Goal: Task Accomplishment & Management: Manage account settings

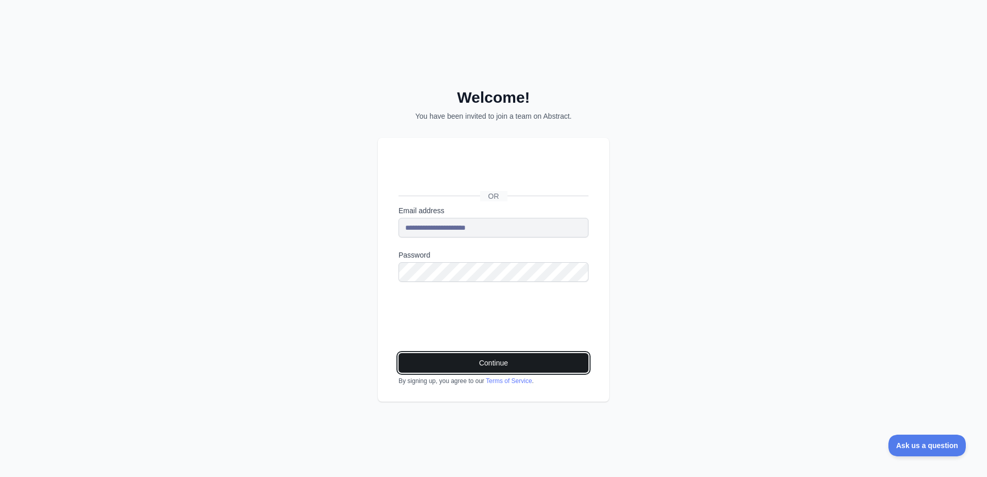
click at [473, 360] on button "Continue" at bounding box center [494, 363] width 190 height 20
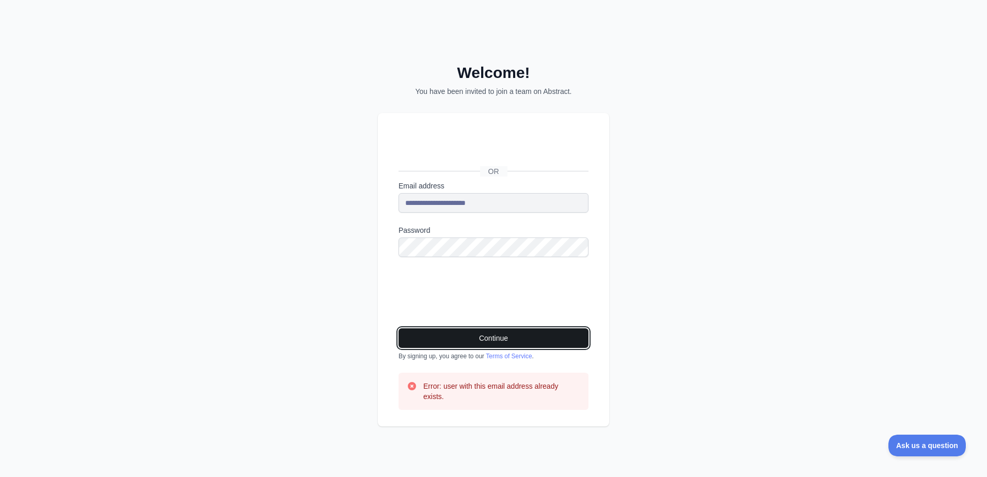
click at [483, 339] on button "Continue" at bounding box center [494, 338] width 190 height 20
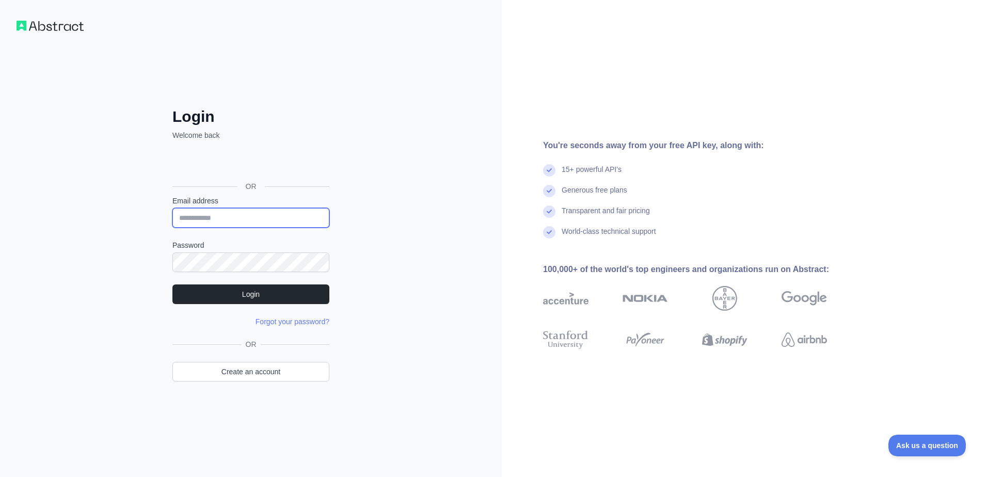
click at [196, 215] on input "Email address" at bounding box center [250, 218] width 157 height 20
click at [394, 233] on div "Login Welcome back OR Email address Password Login Forgot your password? Please…" at bounding box center [251, 238] width 502 height 477
click at [275, 223] on input "Email address" at bounding box center [250, 218] width 157 height 20
type input "**********"
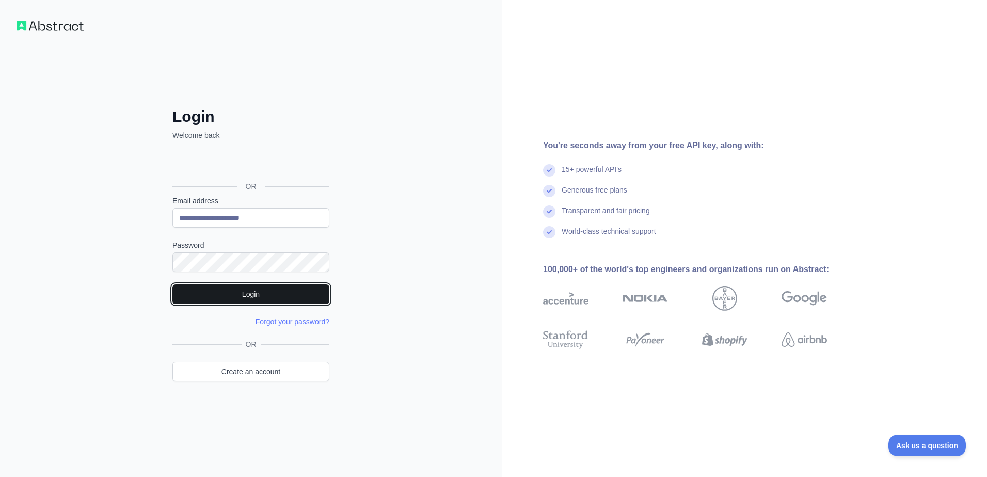
click at [242, 294] on button "Login" at bounding box center [250, 294] width 157 height 20
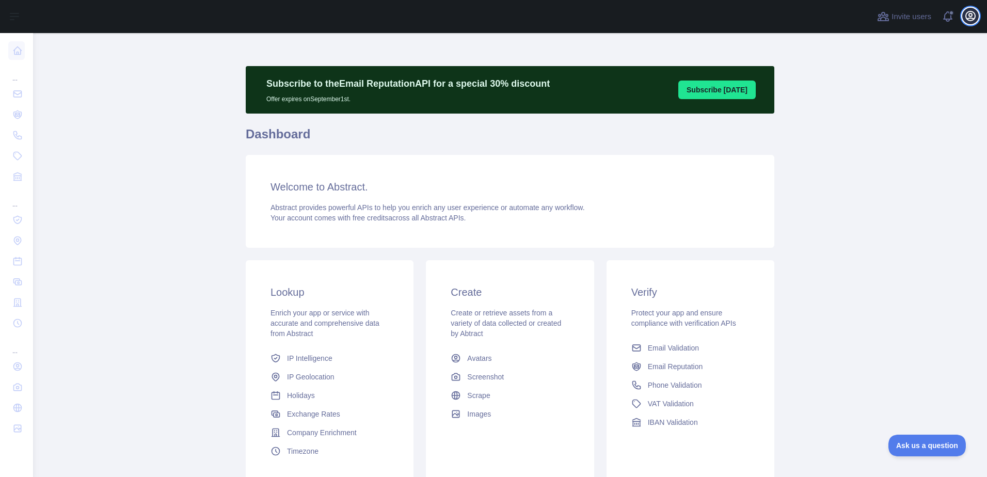
click at [968, 13] on icon "button" at bounding box center [970, 16] width 12 height 12
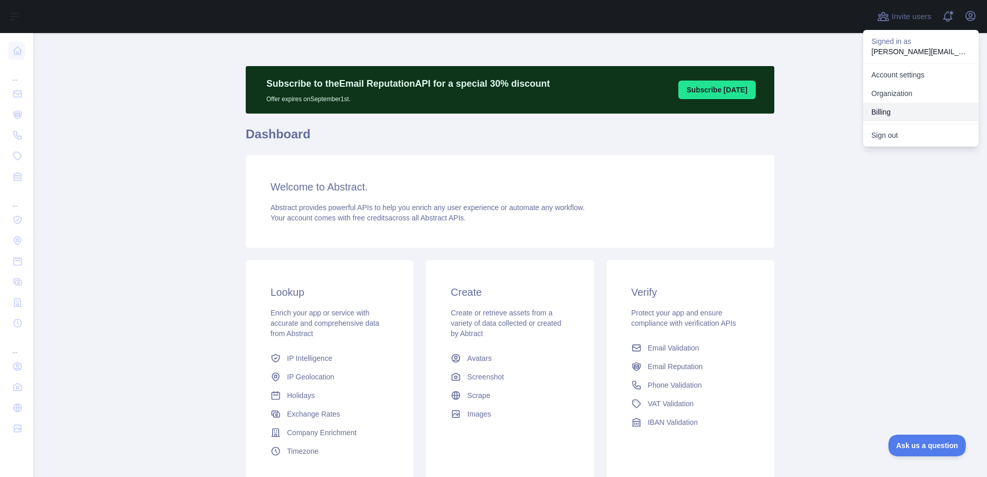
click at [891, 110] on button "Billing" at bounding box center [921, 112] width 116 height 19
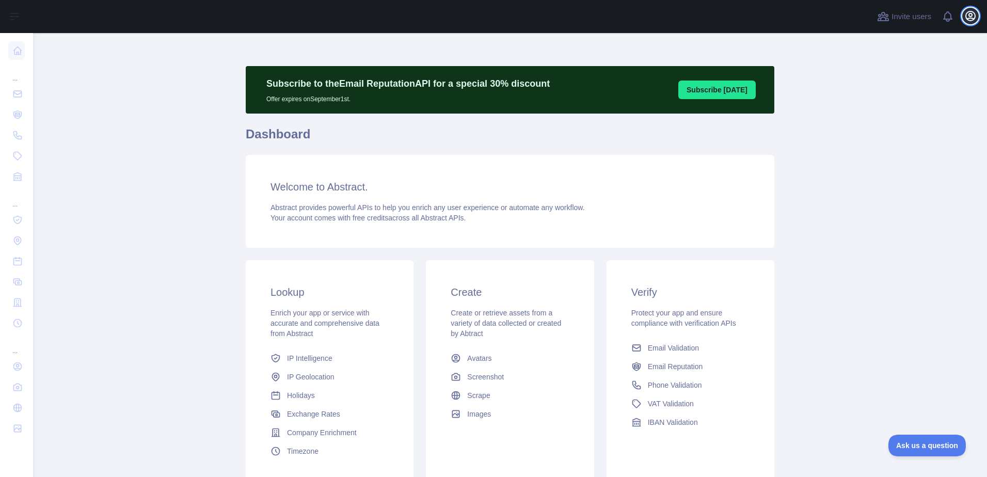
click at [972, 17] on icon "button" at bounding box center [970, 15] width 9 height 9
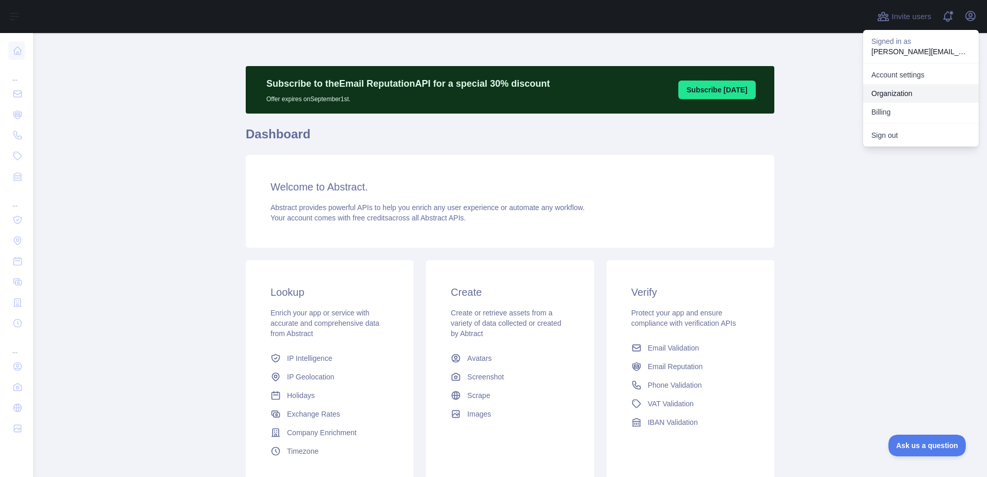
click at [880, 88] on link "Organization" at bounding box center [921, 93] width 116 height 19
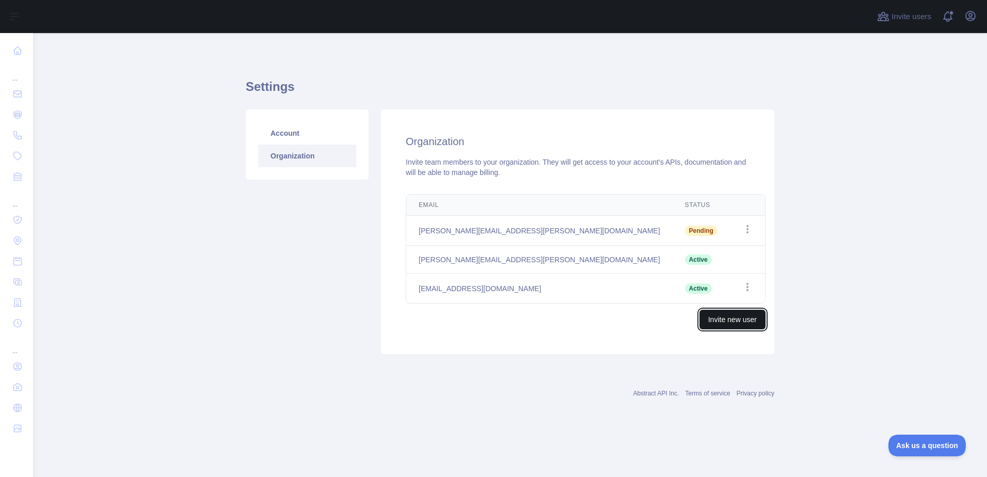
click at [718, 322] on button "Invite new user" at bounding box center [733, 320] width 66 height 20
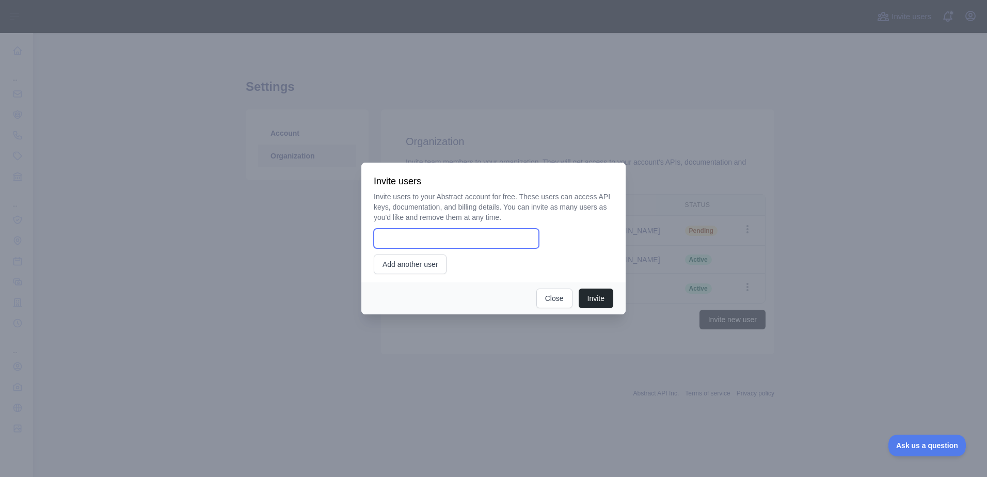
click at [447, 237] on input "email" at bounding box center [456, 239] width 165 height 20
paste input "**********"
type input "**********"
click at [591, 292] on button "Invite" at bounding box center [596, 299] width 35 height 20
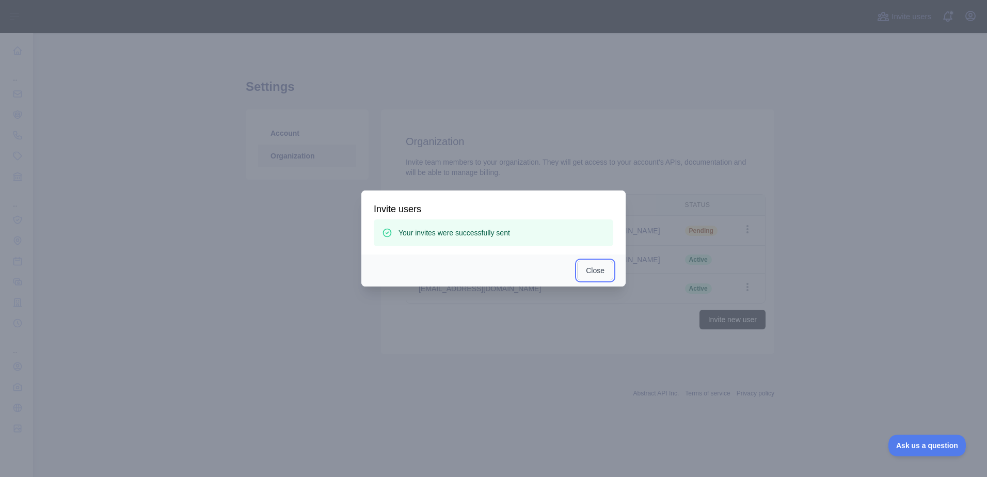
click at [593, 268] on button "Close" at bounding box center [595, 271] width 36 height 20
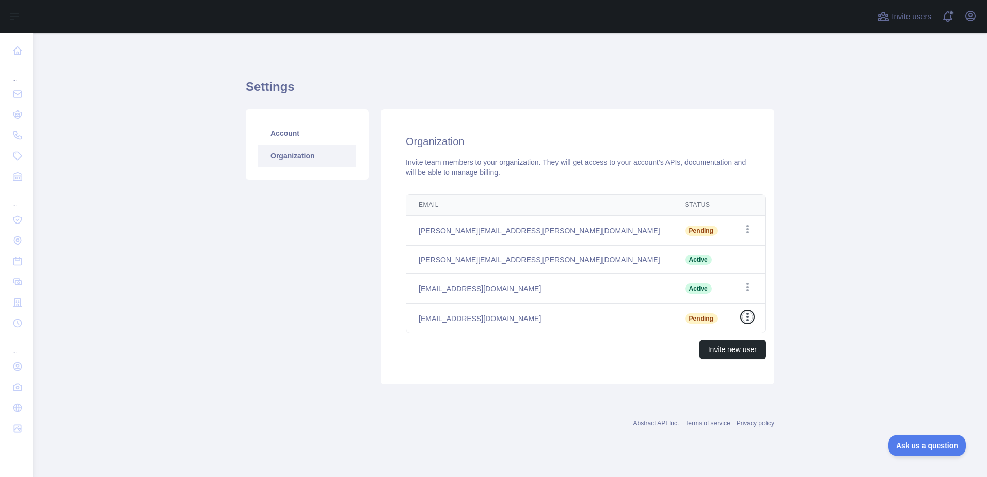
click at [746, 316] on icon "button" at bounding box center [747, 317] width 2 height 8
click at [592, 348] on div "Invite new user" at bounding box center [586, 350] width 360 height 20
click at [971, 15] on icon "button" at bounding box center [970, 16] width 12 height 12
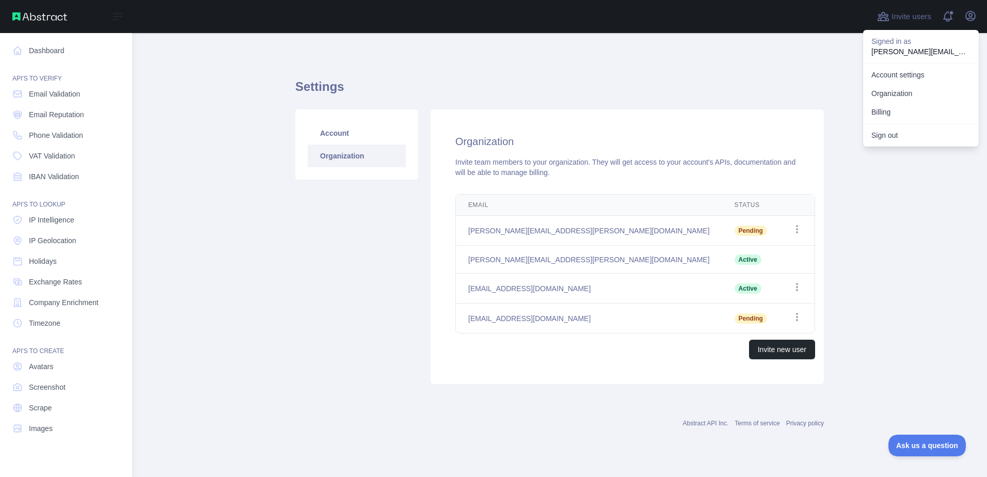
click at [46, 17] on img at bounding box center [39, 16] width 55 height 8
